Goal: Find specific page/section: Find specific page/section

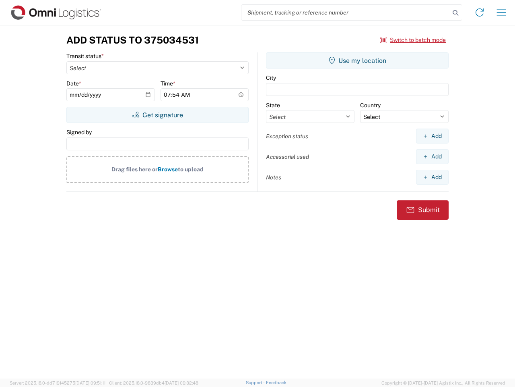
click at [346, 12] on input "search" at bounding box center [346, 12] width 209 height 15
click at [456, 13] on icon at bounding box center [455, 12] width 11 height 11
click at [480, 12] on icon at bounding box center [480, 12] width 13 height 13
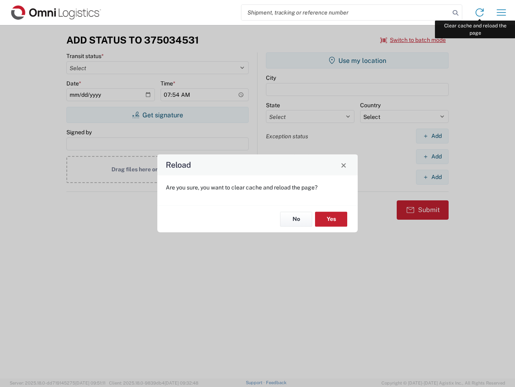
click at [502, 12] on div "Reload Are you sure, you want to clear cache and reload the page? No Yes" at bounding box center [257, 193] width 515 height 387
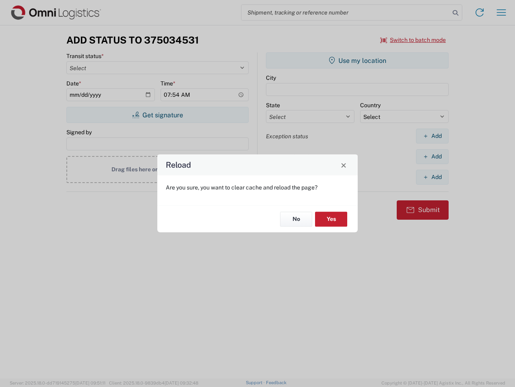
click at [414, 40] on div "Reload Are you sure, you want to clear cache and reload the page? No Yes" at bounding box center [257, 193] width 515 height 387
click at [157, 115] on div "Reload Are you sure, you want to clear cache and reload the page? No Yes" at bounding box center [257, 193] width 515 height 387
click at [358, 60] on div "Reload Are you sure, you want to clear cache and reload the page? No Yes" at bounding box center [257, 193] width 515 height 387
click at [432, 136] on div "Reload Are you sure, you want to clear cache and reload the page? No Yes" at bounding box center [257, 193] width 515 height 387
click at [432, 156] on div "Reload Are you sure, you want to clear cache and reload the page? No Yes" at bounding box center [257, 193] width 515 height 387
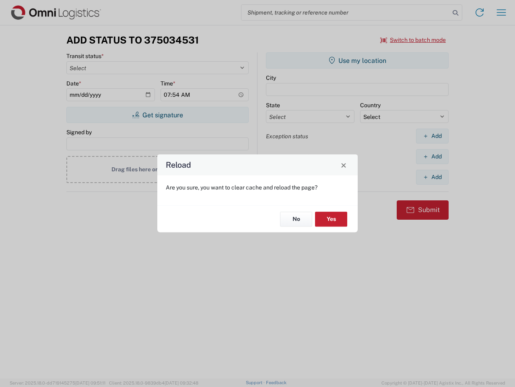
click at [432, 177] on div "Reload Are you sure, you want to clear cache and reload the page? No Yes" at bounding box center [257, 193] width 515 height 387
